Goal: Information Seeking & Learning: Learn about a topic

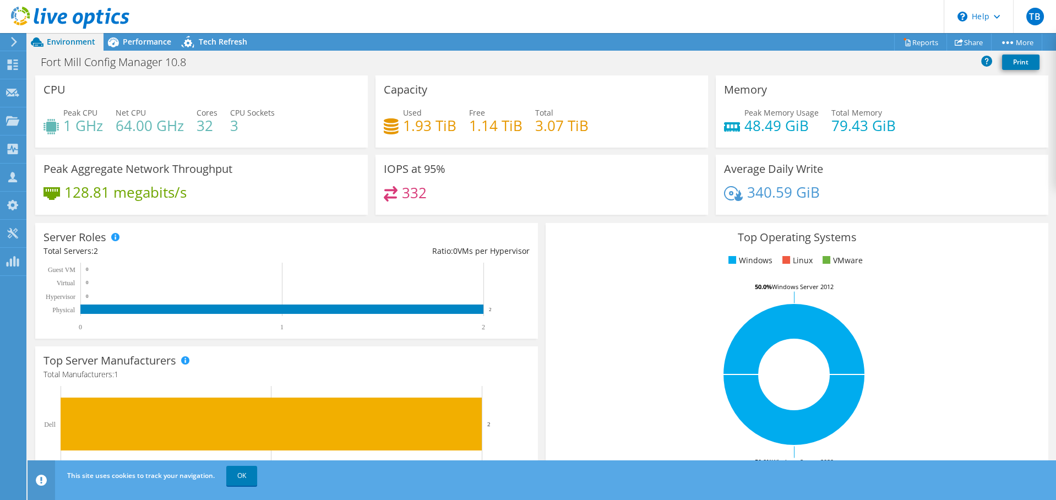
click at [7, 42] on div at bounding box center [12, 42] width 12 height 10
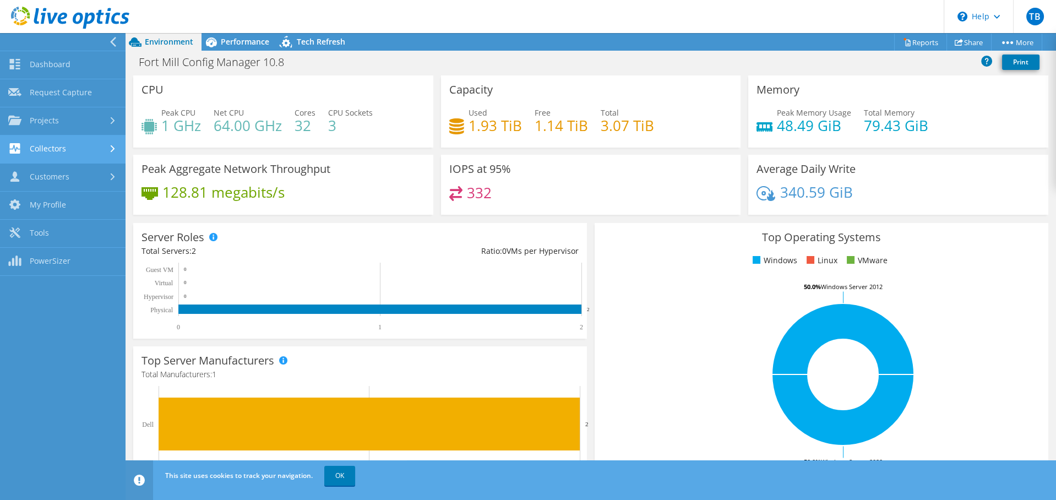
click at [74, 153] on link "Collectors" at bounding box center [63, 149] width 126 height 28
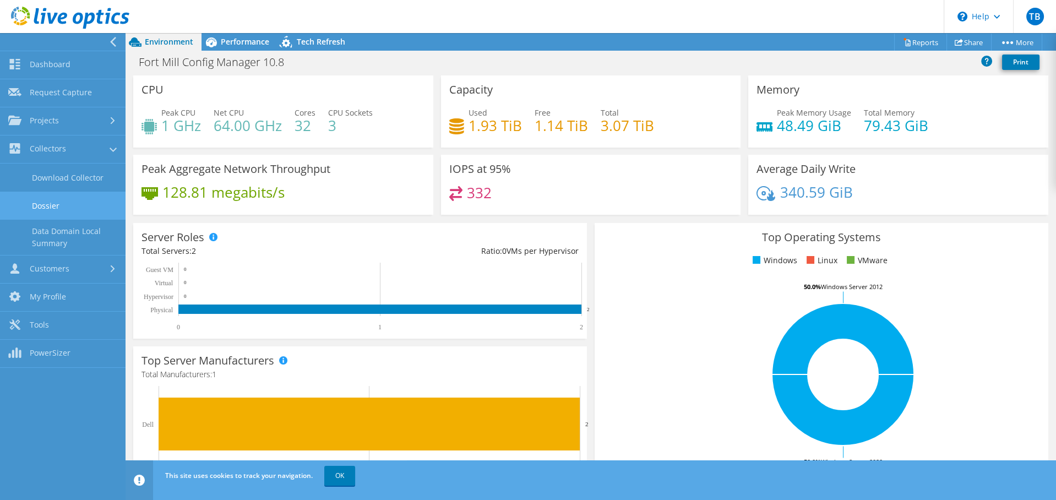
click at [79, 202] on link "Dossier" at bounding box center [63, 206] width 126 height 28
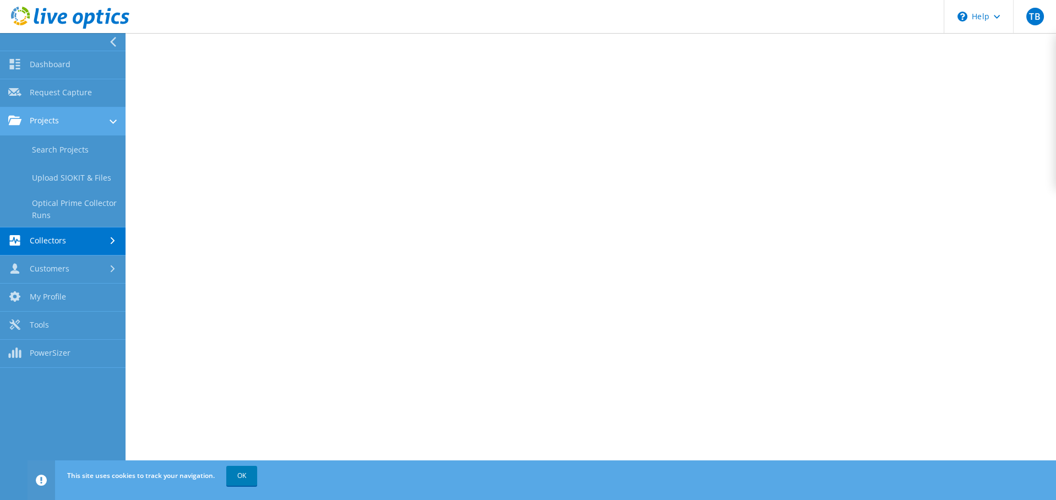
click at [35, 121] on link "Projects" at bounding box center [63, 121] width 126 height 28
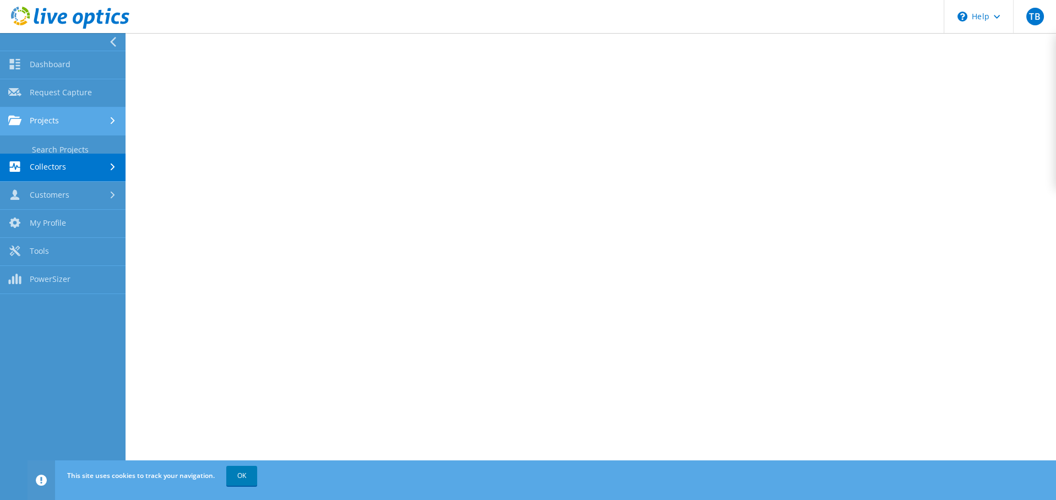
click at [35, 121] on link "Projects" at bounding box center [63, 121] width 126 height 28
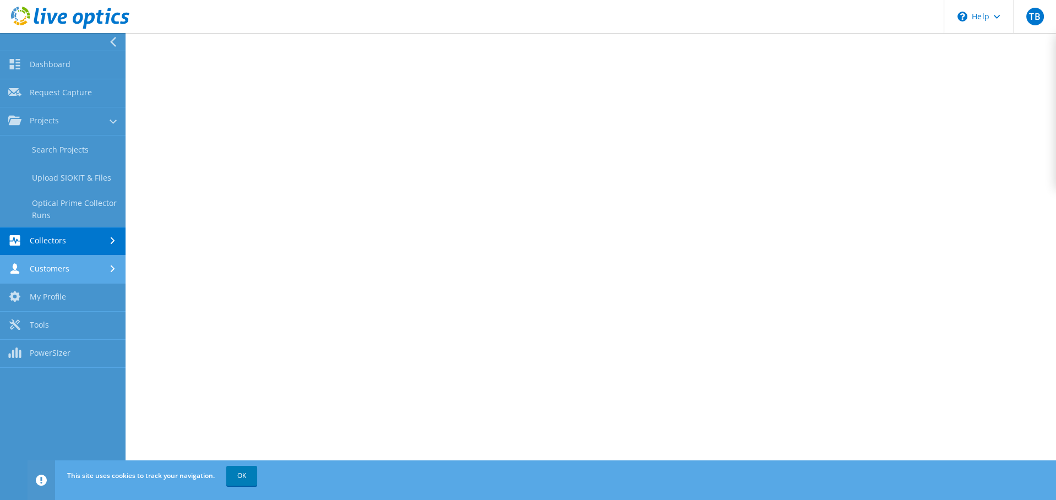
click at [61, 268] on link "Customers" at bounding box center [63, 269] width 126 height 28
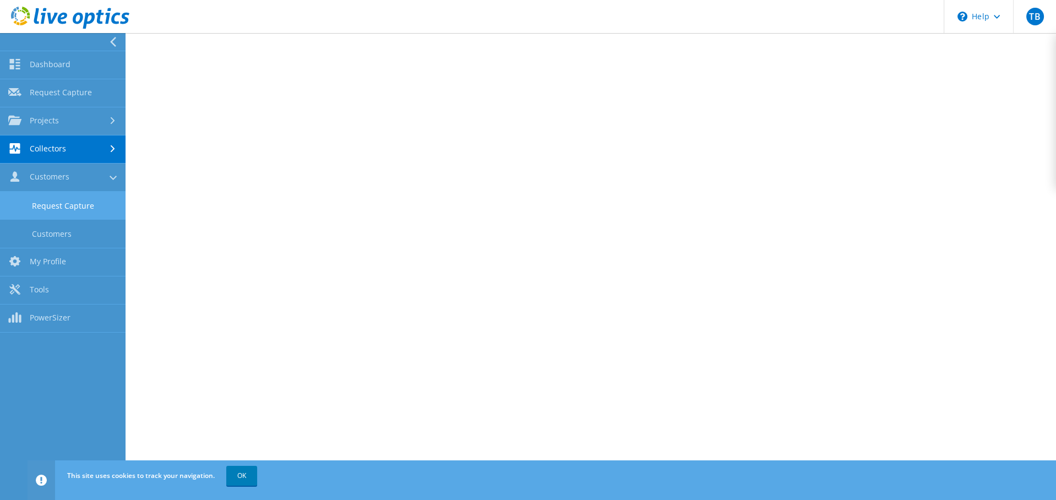
click at [61, 202] on link "Request Capture" at bounding box center [63, 206] width 126 height 28
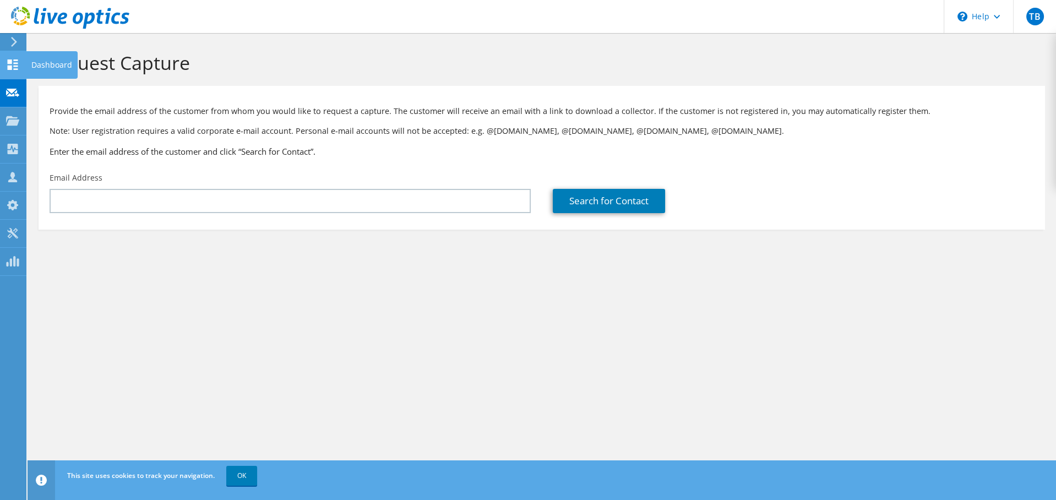
click at [14, 63] on use at bounding box center [13, 64] width 10 height 10
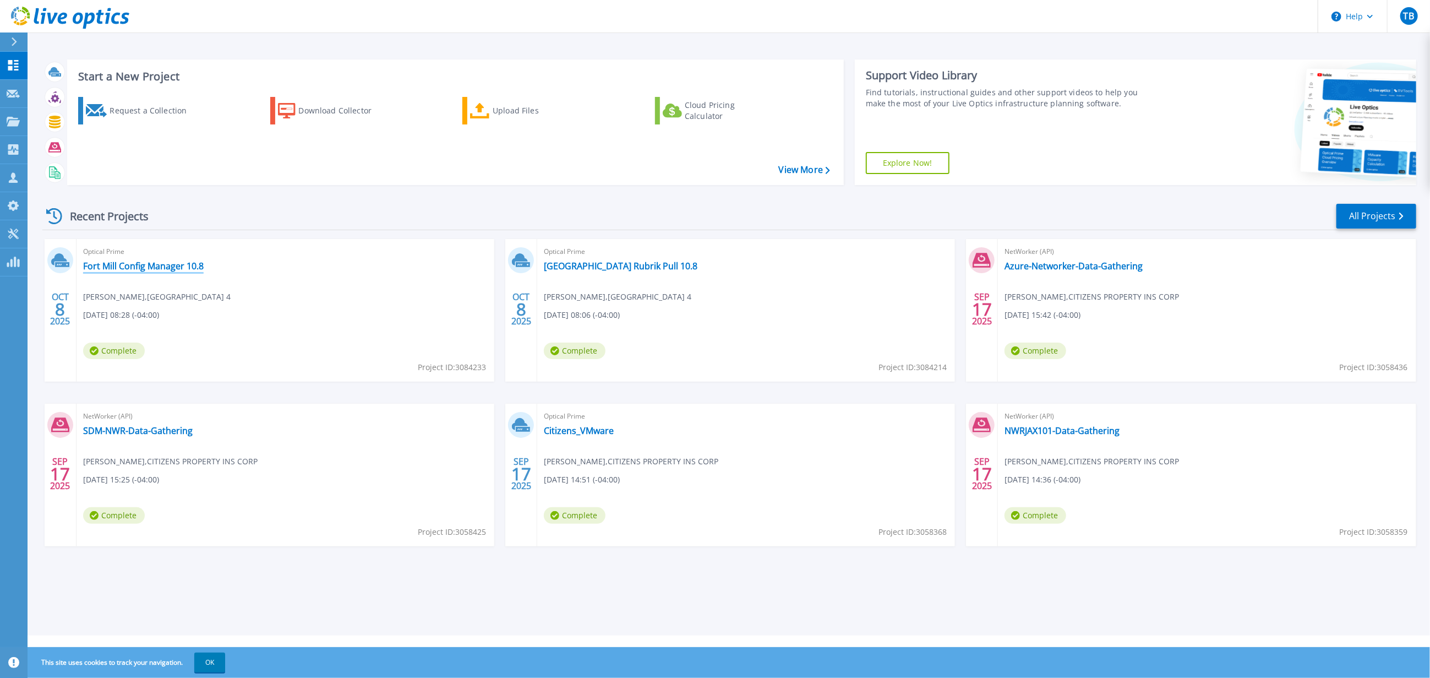
click at [132, 264] on link "Fort Mill Config Manager 10.8" at bounding box center [143, 265] width 121 height 11
click at [591, 269] on link "[GEOGRAPHIC_DATA] Rubrik Pull 10.8" at bounding box center [621, 265] width 154 height 11
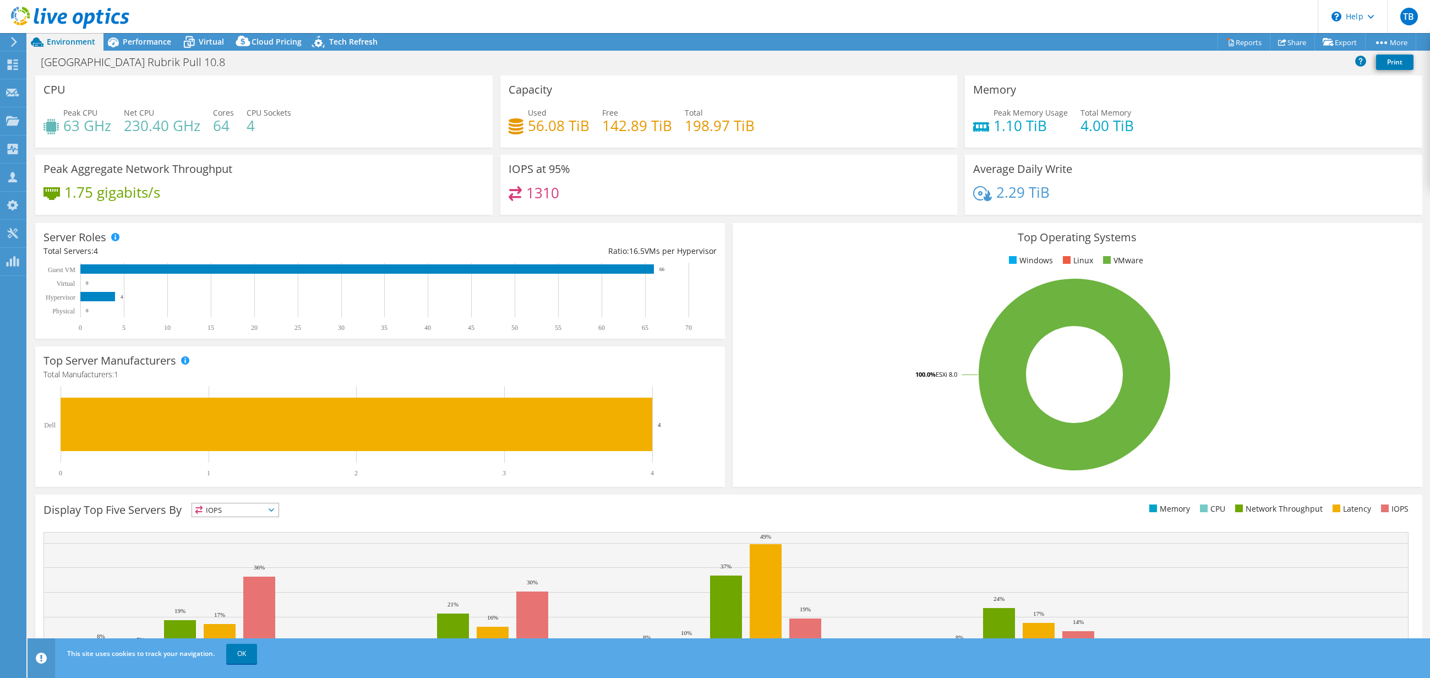
select select "USD"
drag, startPoint x: 520, startPoint y: 111, endPoint x: 578, endPoint y: 135, distance: 62.5
click at [578, 132] on div "Used 56.08 TiB" at bounding box center [549, 119] width 81 height 25
click at [862, 358] on rect at bounding box center [1075, 374] width 668 height 193
click at [144, 35] on div "Performance" at bounding box center [142, 42] width 76 height 18
